Goal: Information Seeking & Learning: Learn about a topic

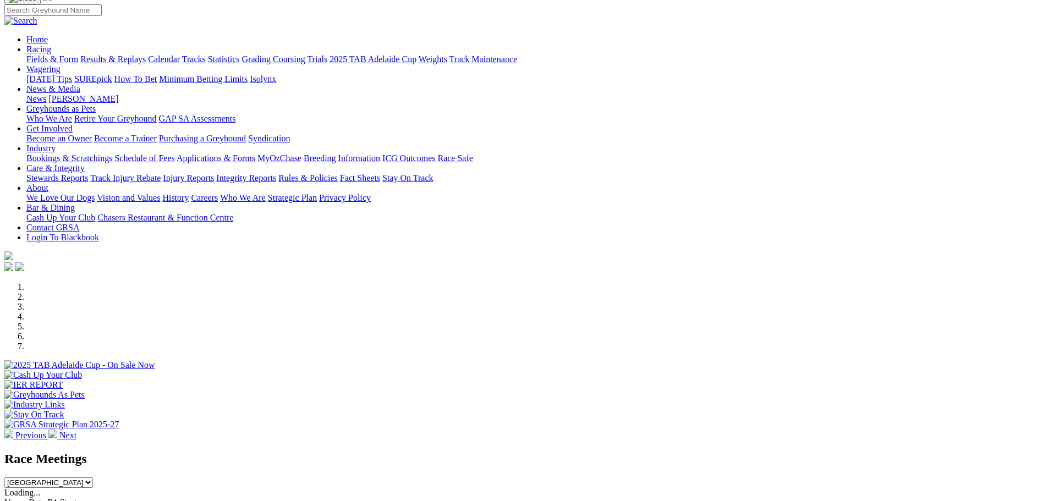
scroll to position [165, 0]
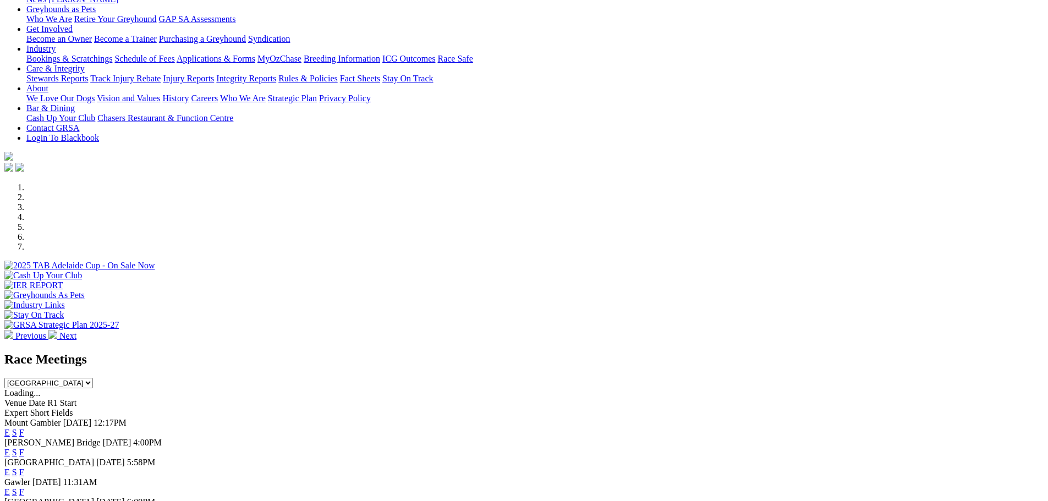
click at [10, 448] on link "E" at bounding box center [7, 452] width 6 height 9
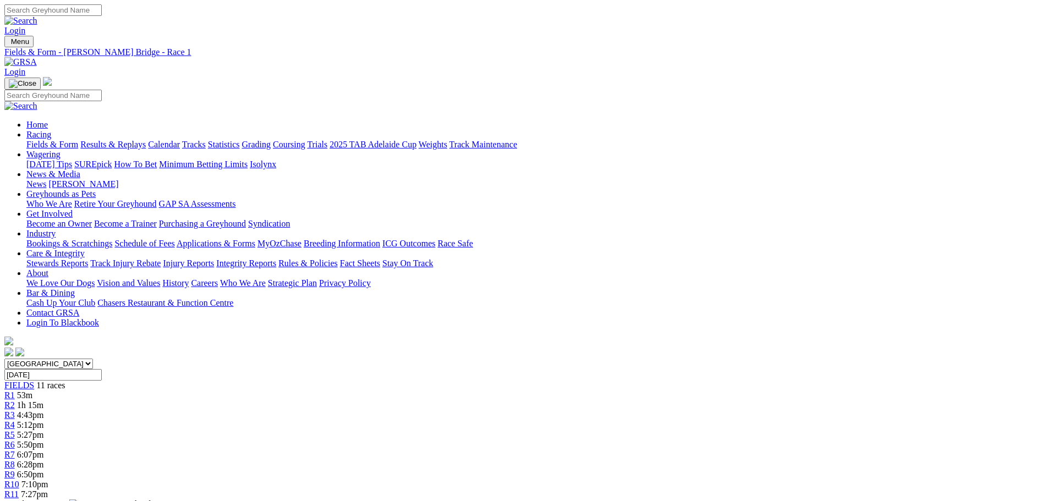
click at [44, 460] on span "6:28pm" at bounding box center [30, 464] width 27 height 9
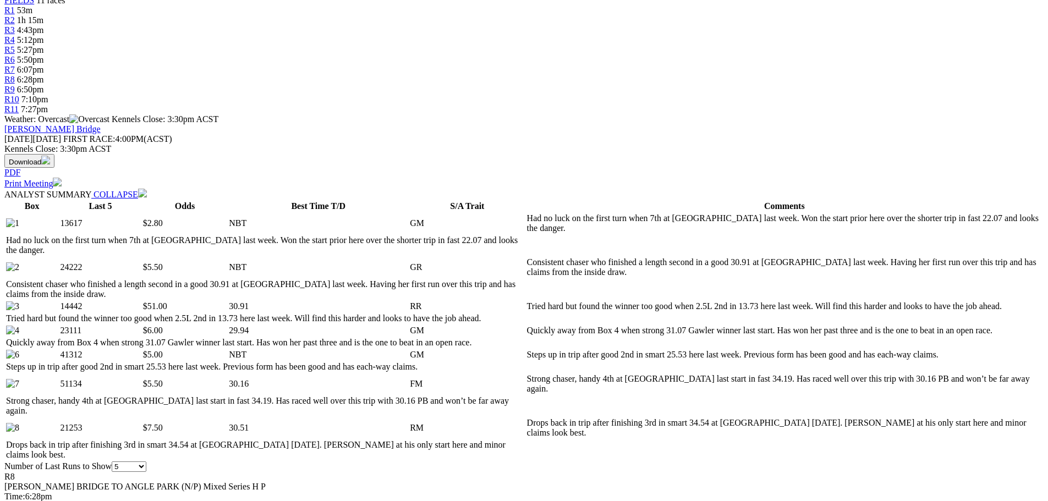
scroll to position [110, 0]
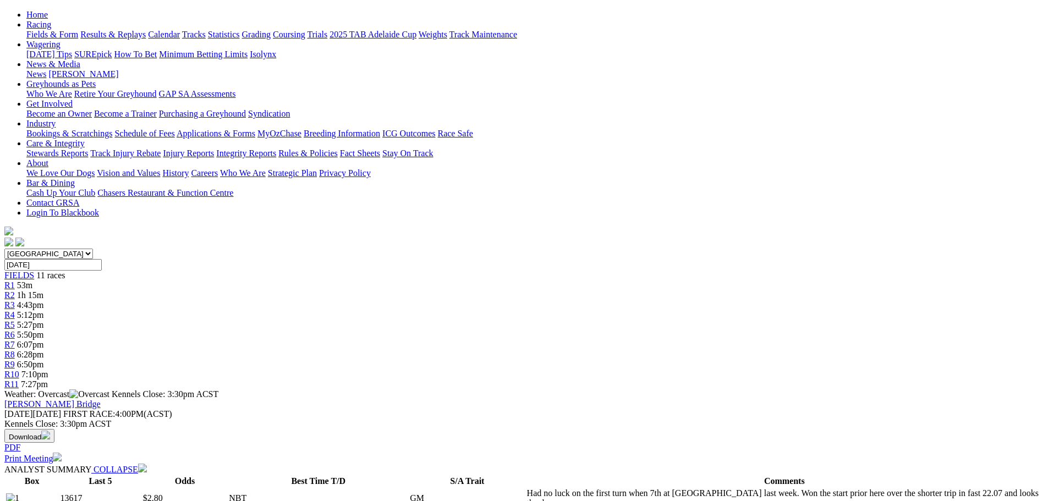
click at [15, 360] on link "R9" at bounding box center [9, 364] width 10 height 9
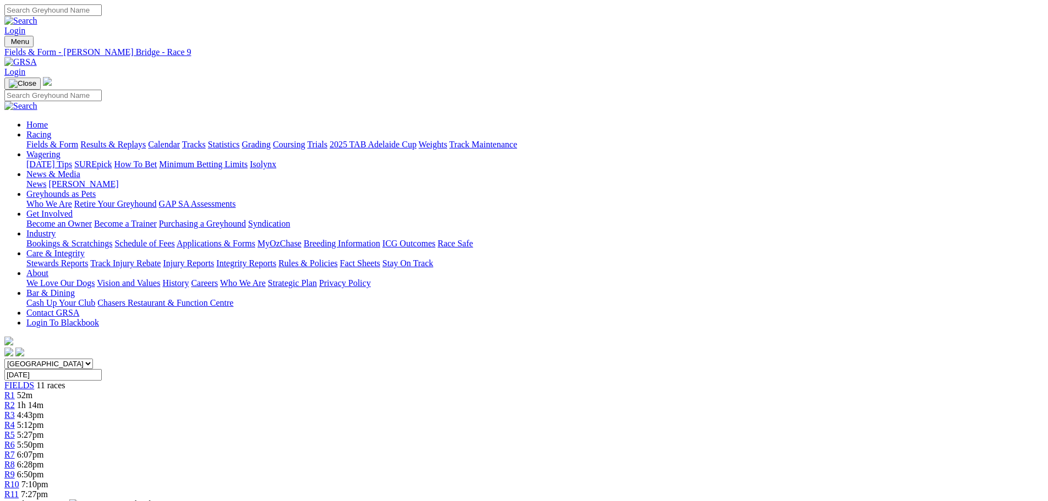
click at [15, 460] on link "R8" at bounding box center [9, 464] width 10 height 9
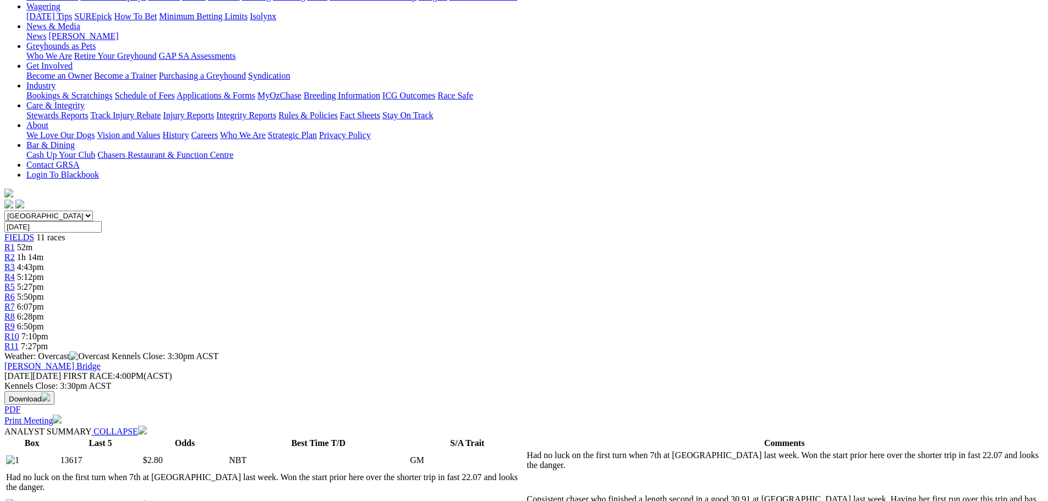
scroll to position [165, 0]
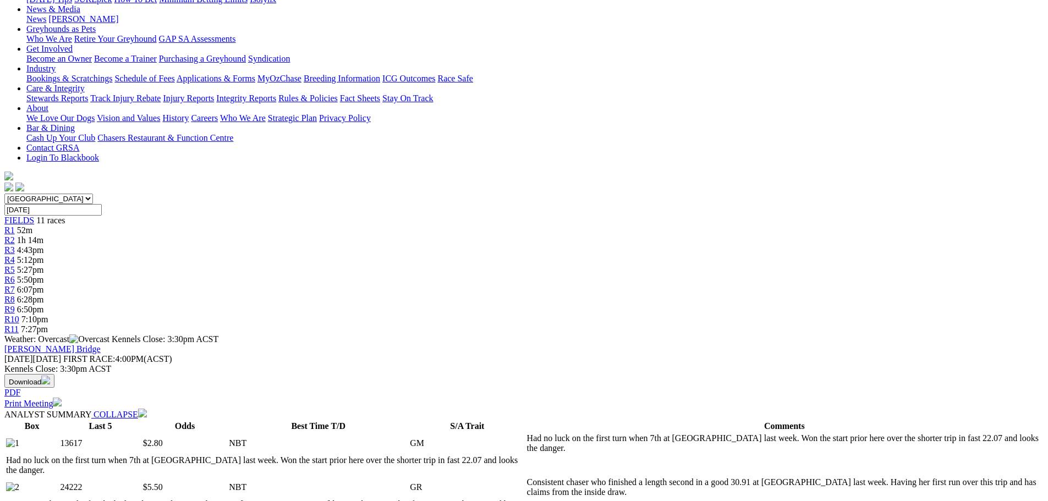
click at [15, 255] on span "R4" at bounding box center [9, 259] width 10 height 9
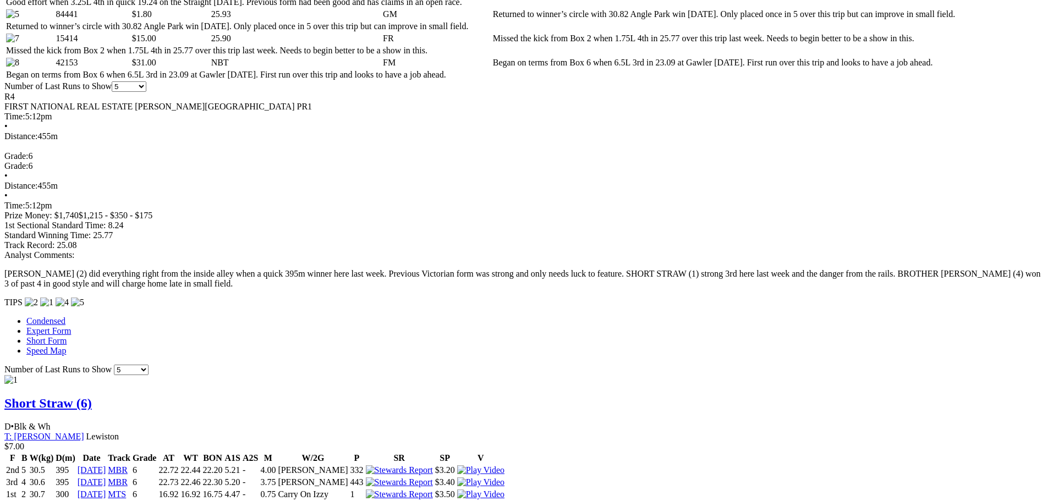
scroll to position [660, 0]
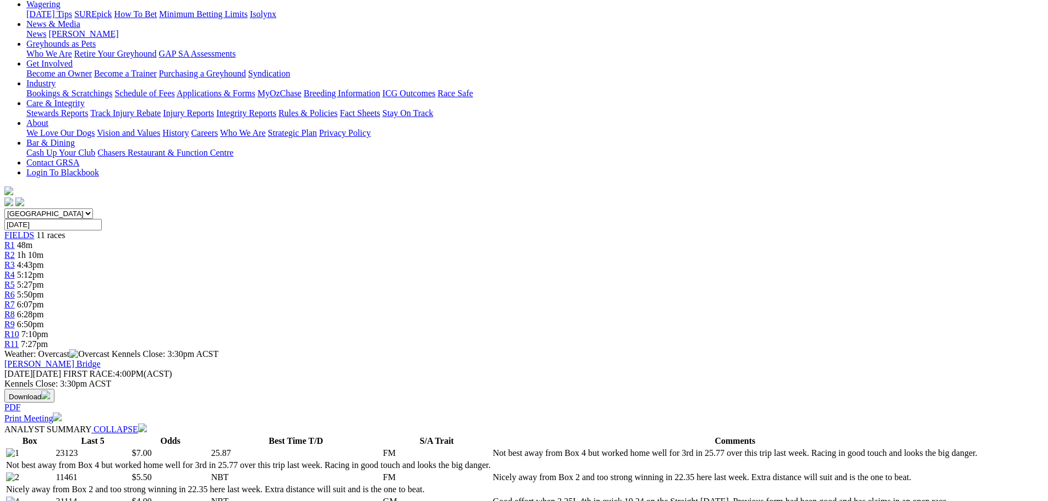
scroll to position [55, 0]
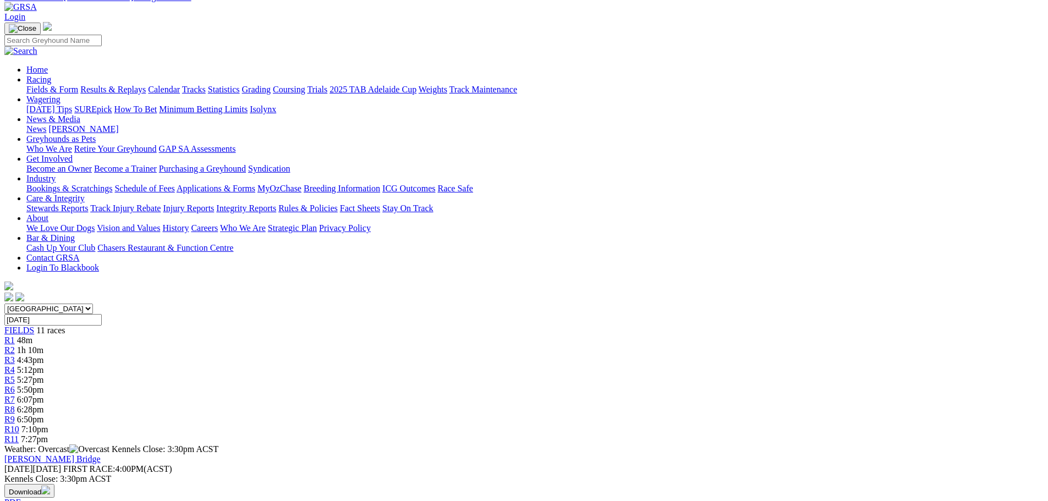
click at [15, 395] on link "R7" at bounding box center [9, 399] width 10 height 9
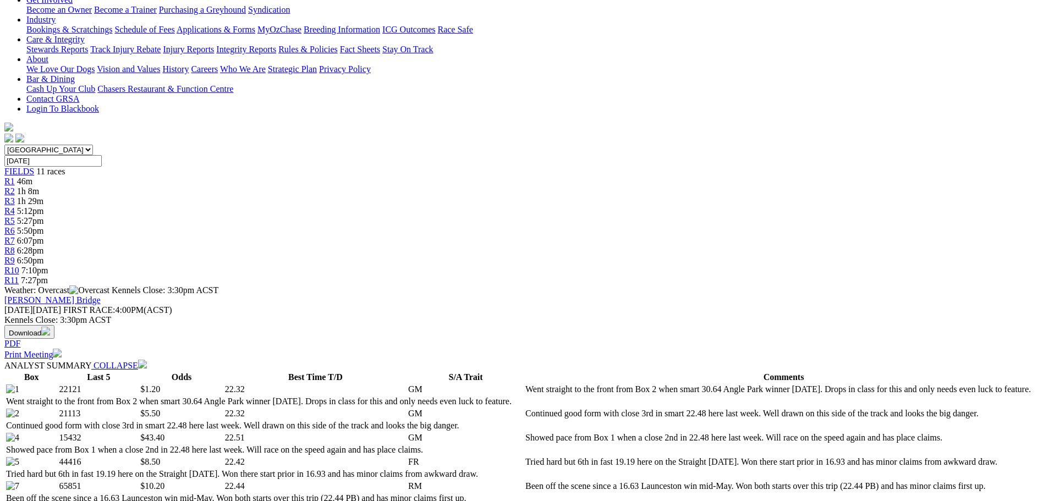
scroll to position [220, 0]
